Goal: Information Seeking & Learning: Find specific fact

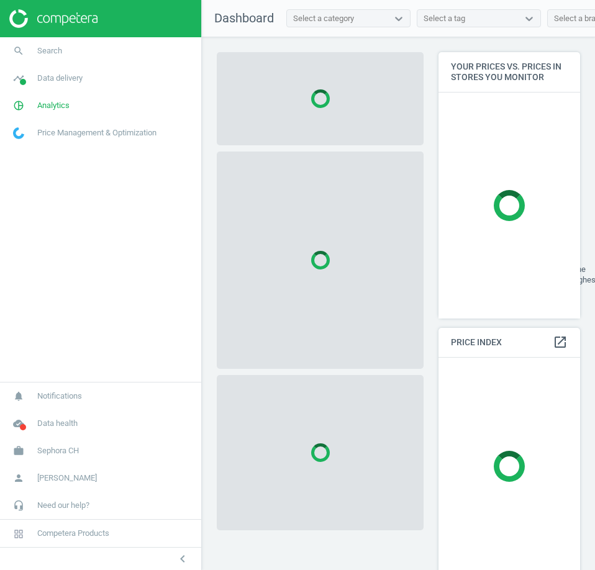
scroll to position [286, 152]
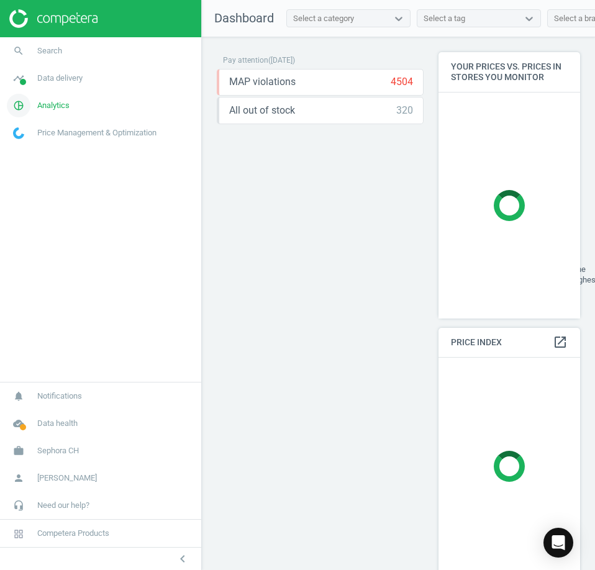
click at [65, 106] on span "Analytics" at bounding box center [53, 105] width 32 height 11
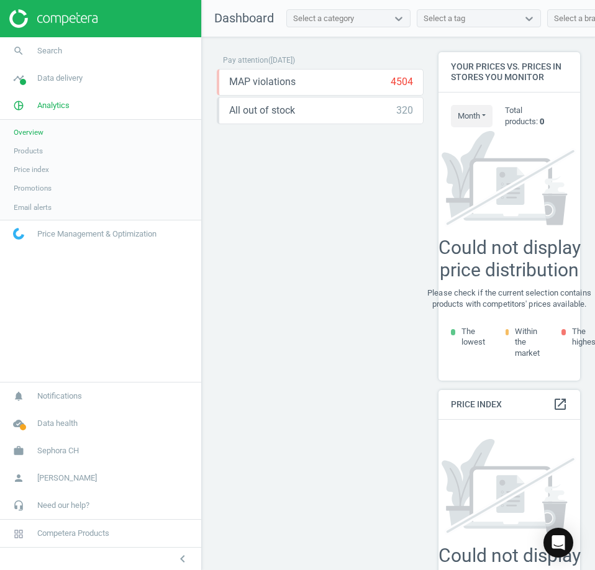
scroll to position [348, 152]
click at [65, 453] on span "Sephora CH" at bounding box center [58, 450] width 42 height 11
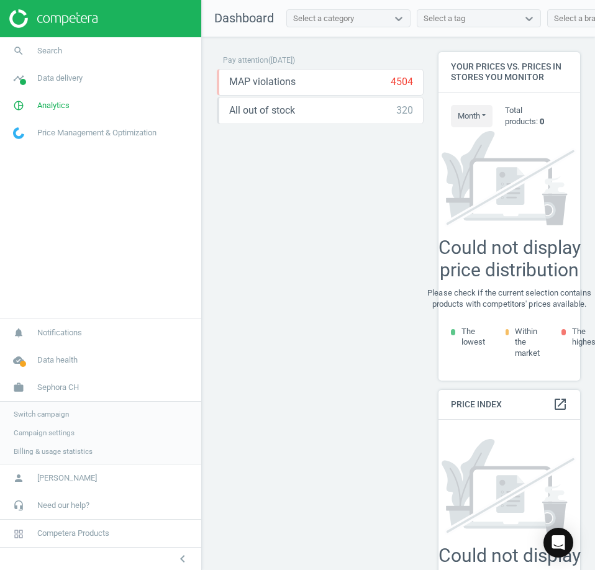
click at [64, 417] on span "Switch campaign" at bounding box center [41, 414] width 55 height 10
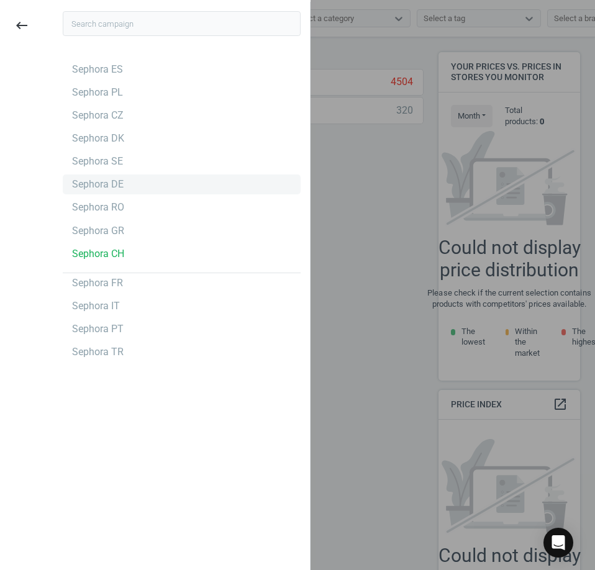
click at [130, 191] on div "Sephora DE" at bounding box center [182, 184] width 238 height 20
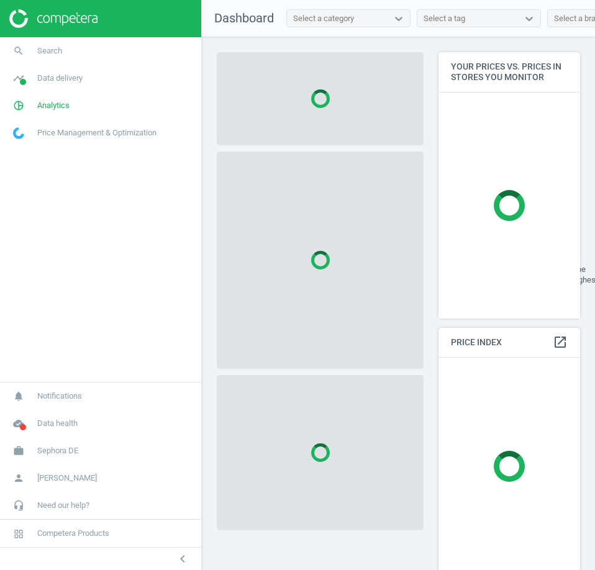
scroll to position [286, 152]
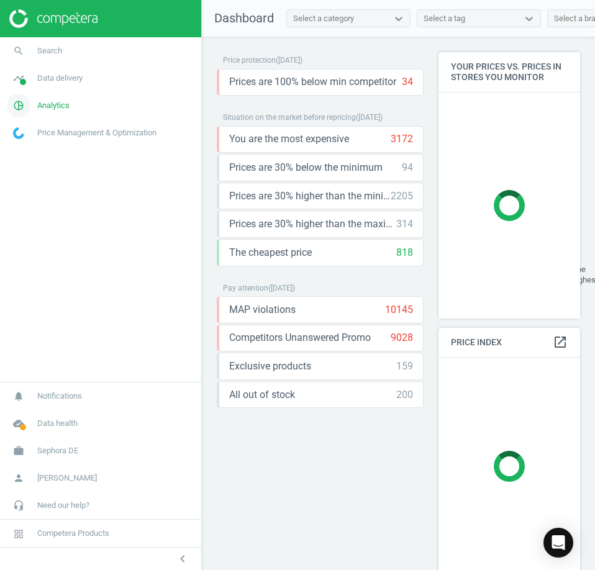
click at [47, 101] on span "Analytics" at bounding box center [53, 105] width 32 height 11
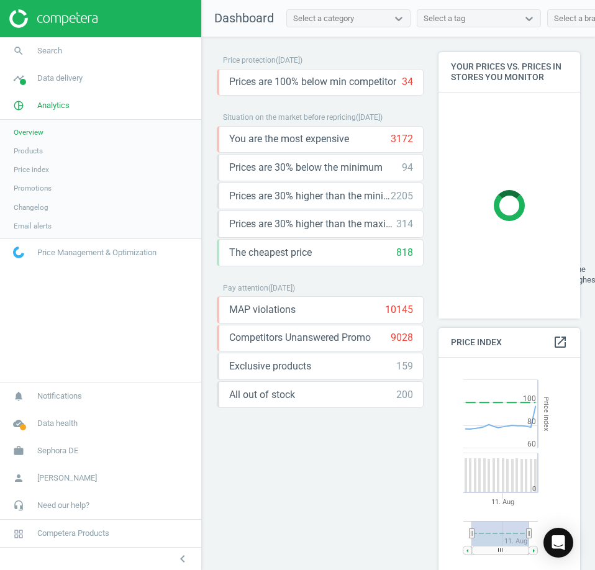
scroll to position [305, 152]
click at [54, 83] on span "Data delivery" at bounding box center [59, 78] width 45 height 11
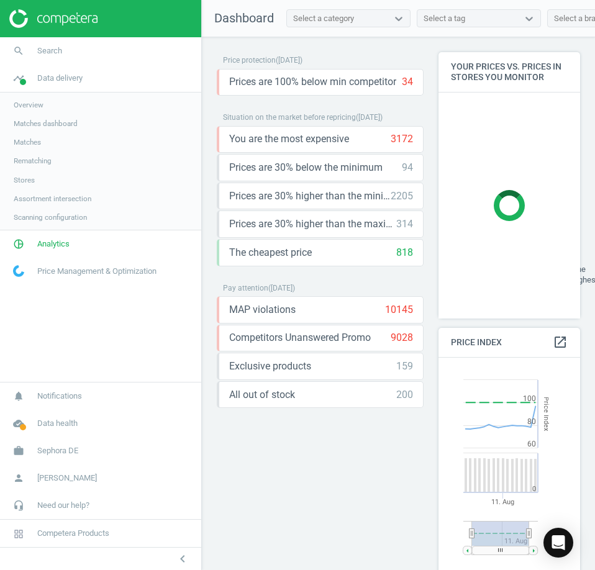
click at [27, 178] on span "Stores" at bounding box center [24, 180] width 21 height 10
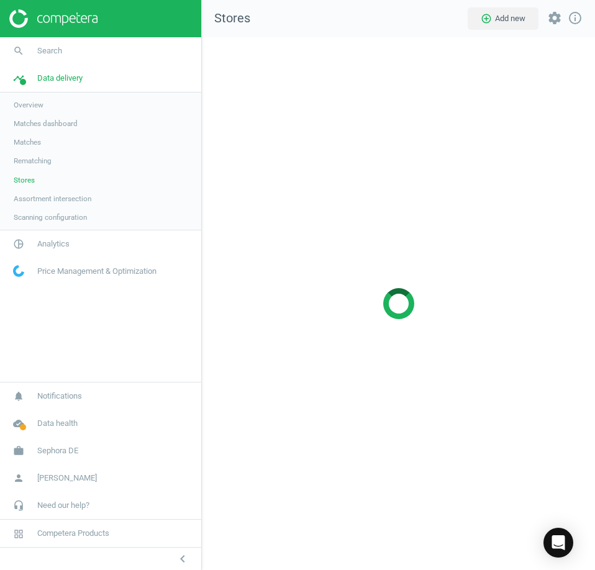
scroll to position [552, 412]
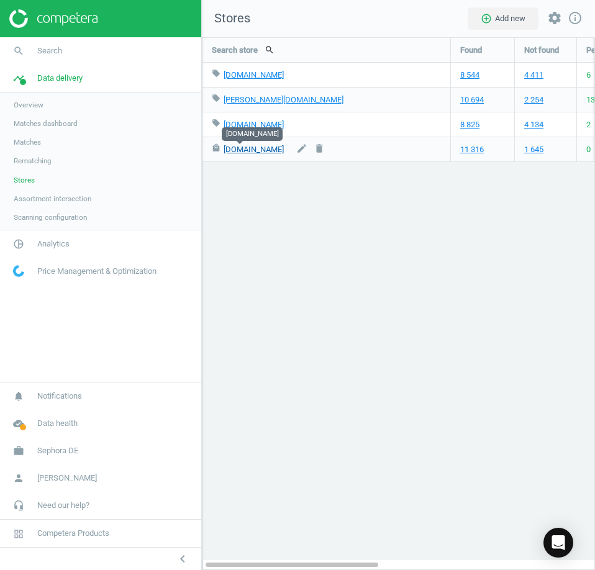
click at [236, 148] on link "[DOMAIN_NAME]" at bounding box center [254, 149] width 60 height 9
click at [115, 50] on link "search Search" at bounding box center [100, 50] width 201 height 27
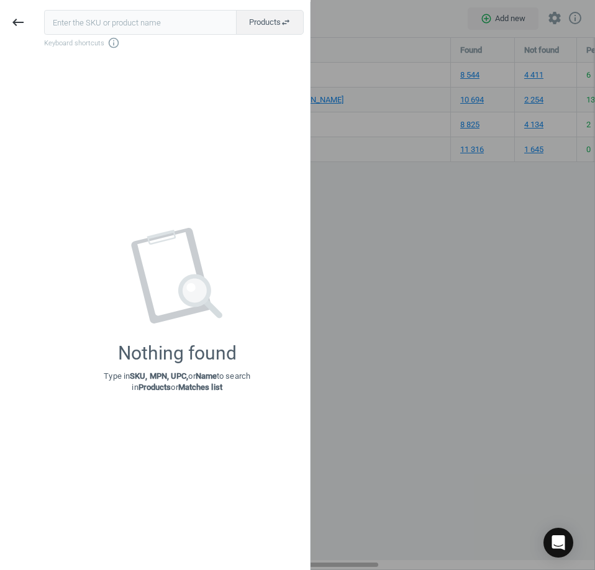
click at [117, 24] on input "text" at bounding box center [140, 22] width 192 height 25
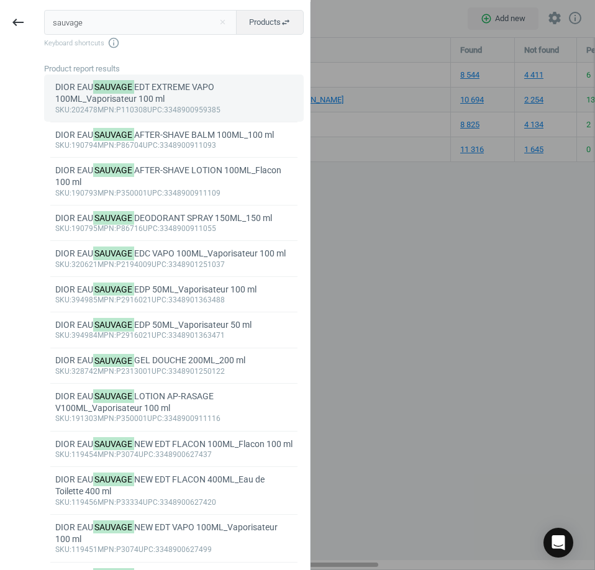
type input "sauvage"
click at [109, 99] on div "DIOR EAU SAUVAGE EDT EXTREME VAPO 100ML_Vaporisateur 100 ml" at bounding box center [174, 93] width 238 height 24
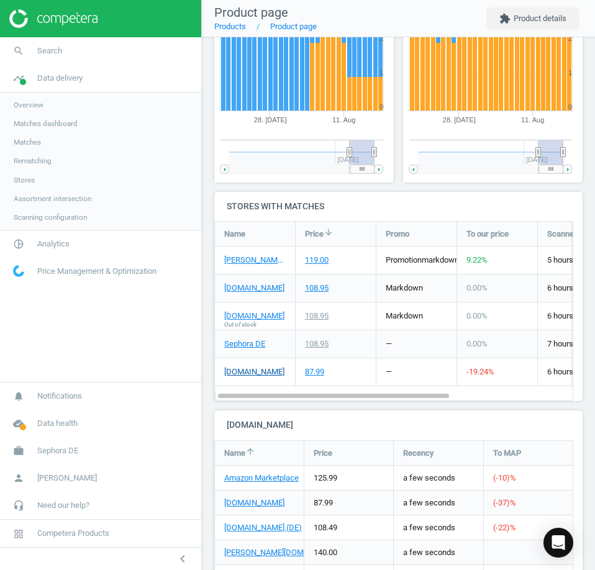
click at [249, 375] on link "[DOMAIN_NAME]" at bounding box center [254, 371] width 60 height 11
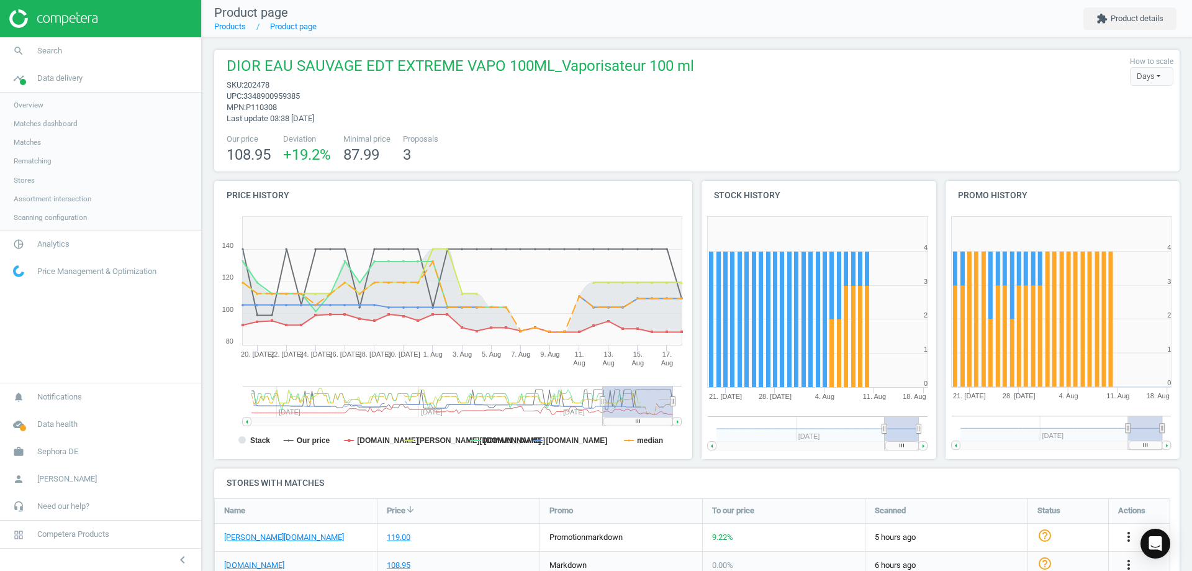
click at [255, 81] on span "202478" at bounding box center [256, 84] width 26 height 9
copy span "202478"
